Goal: Task Accomplishment & Management: Manage account settings

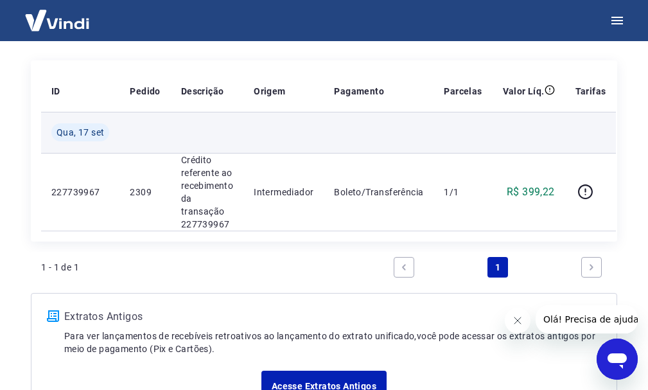
scroll to position [129, 0]
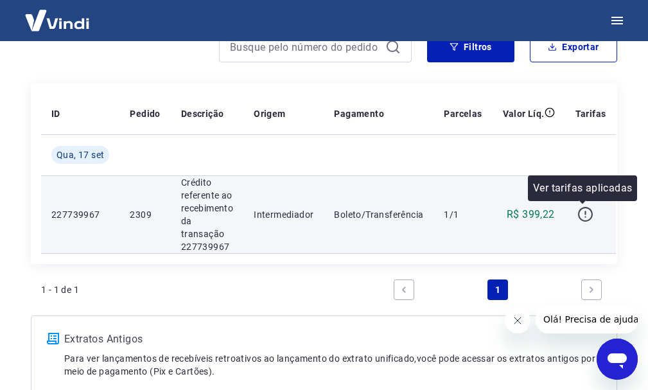
click at [587, 207] on icon "button" at bounding box center [586, 214] width 16 height 16
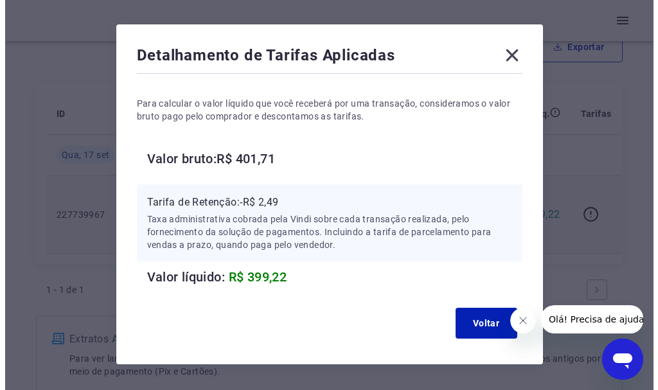
scroll to position [73, 0]
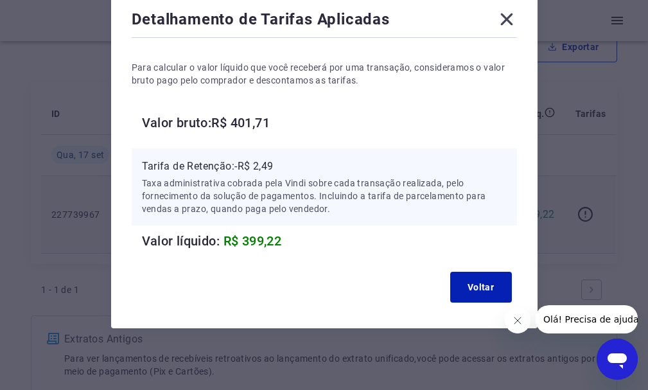
click at [553, 80] on div "Detalhamento de Tarifas Aplicadas Para calcular o valor líquido que você recebe…" at bounding box center [324, 195] width 648 height 390
click at [500, 18] on icon at bounding box center [507, 19] width 21 height 21
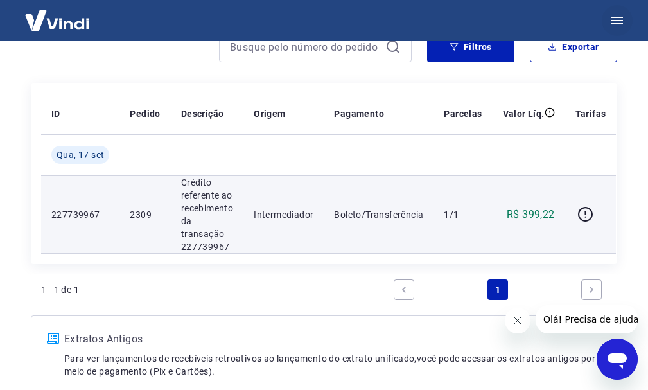
click at [617, 24] on icon "button" at bounding box center [618, 21] width 12 height 8
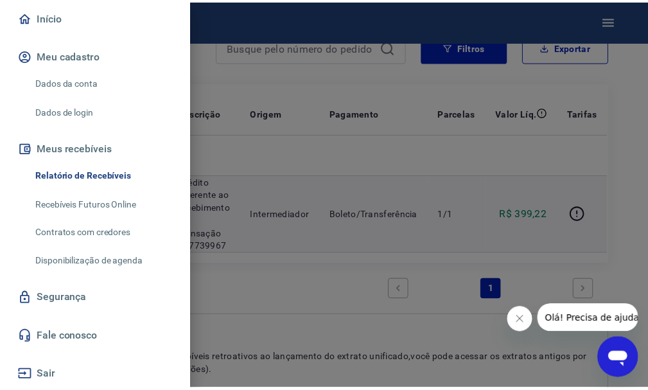
scroll to position [129, 0]
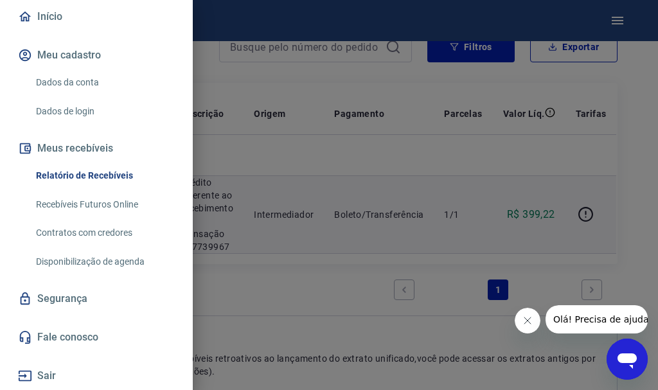
click at [125, 205] on link "Recebíveis Futuros Online" at bounding box center [104, 205] width 147 height 26
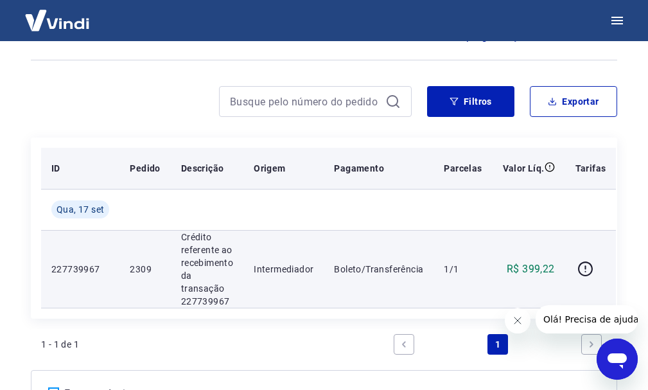
scroll to position [193, 0]
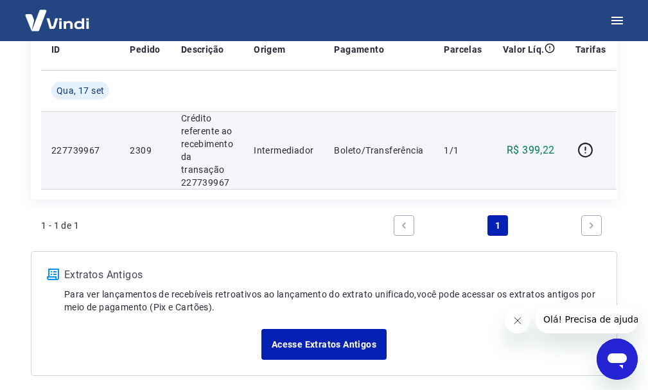
click at [522, 310] on button "Fechar mensagem da empresa" at bounding box center [518, 321] width 26 height 26
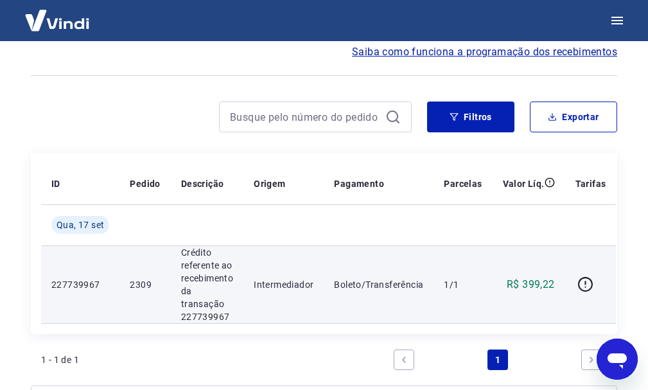
scroll to position [0, 0]
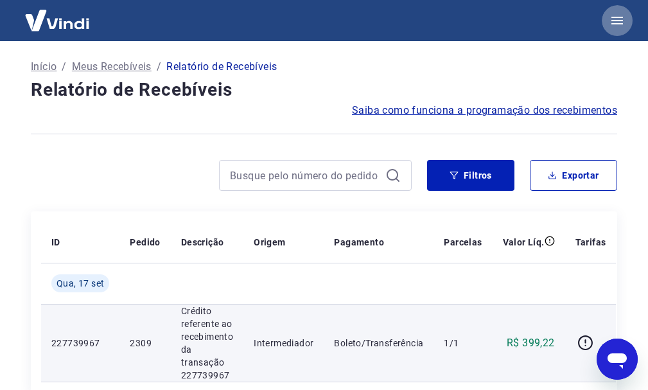
click at [616, 22] on icon "button" at bounding box center [617, 20] width 15 height 15
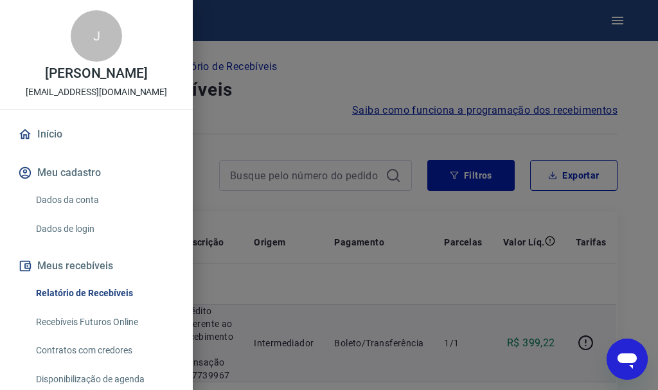
click at [543, 55] on div at bounding box center [329, 195] width 658 height 390
